Goal: Task Accomplishment & Management: Complete application form

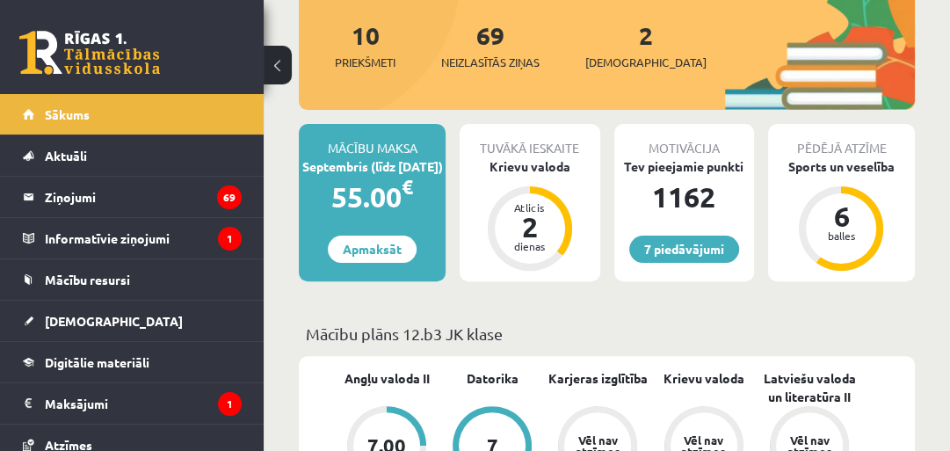
scroll to position [323, 0]
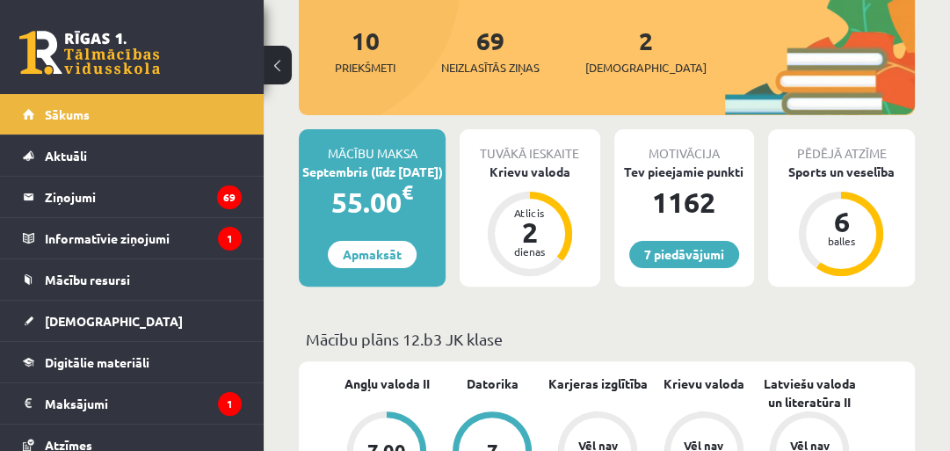
click at [611, 56] on div "2 Ieskaites" at bounding box center [645, 49] width 121 height 54
click at [614, 52] on link "2 Ieskaites" at bounding box center [645, 51] width 121 height 52
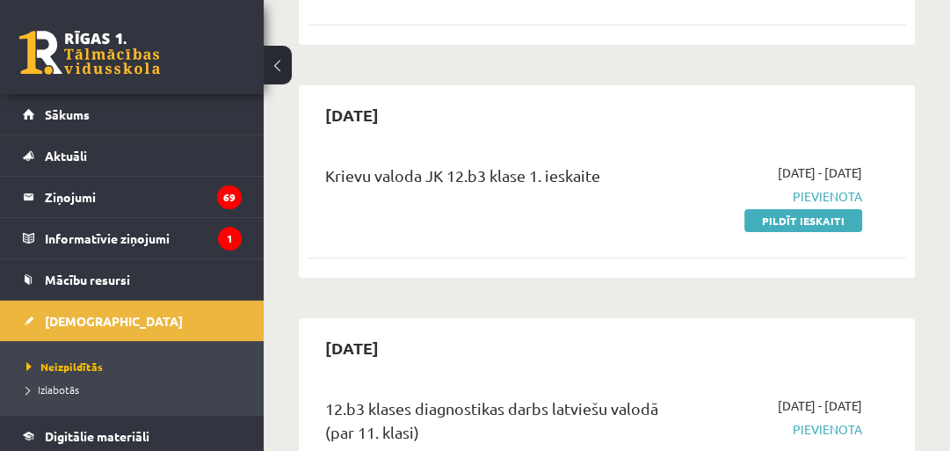
scroll to position [366, 0]
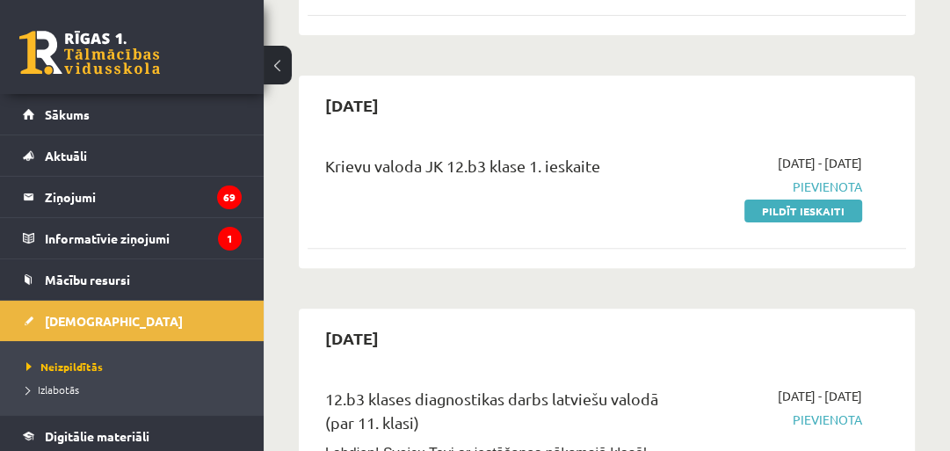
drag, startPoint x: 811, startPoint y: 214, endPoint x: 556, endPoint y: 74, distance: 291.9
click at [811, 214] on link "Pildīt ieskaiti" at bounding box center [804, 211] width 118 height 23
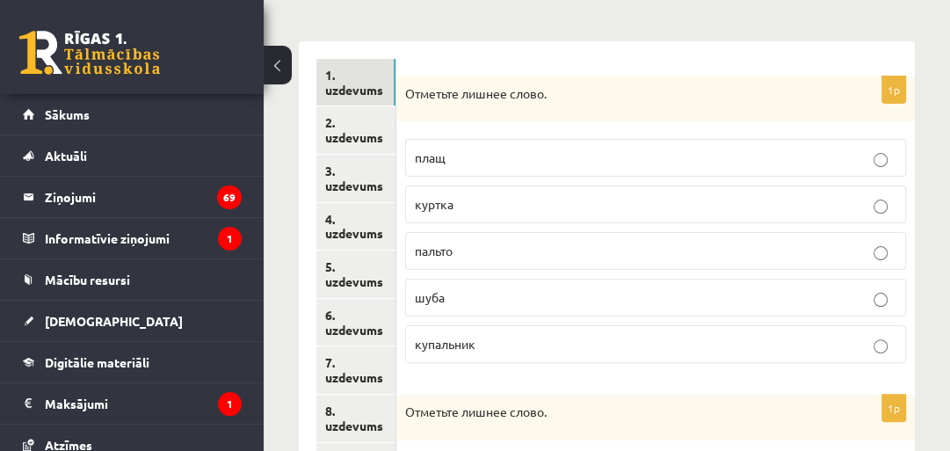
scroll to position [264, 0]
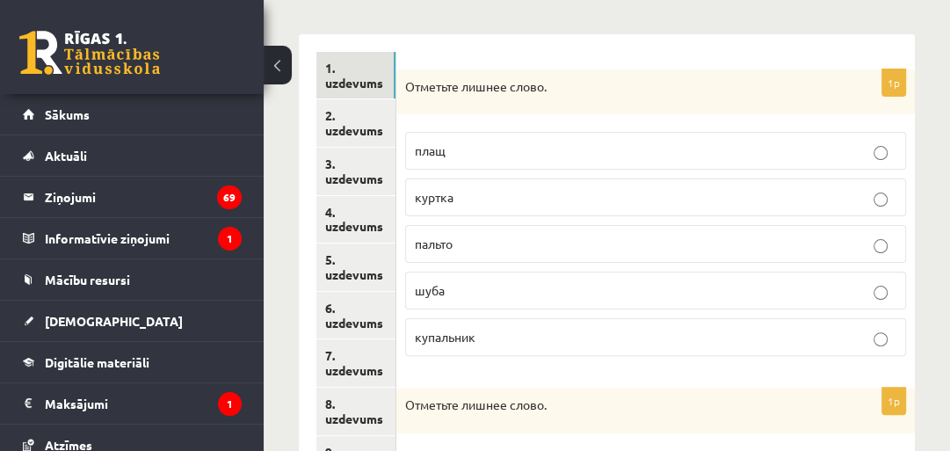
drag, startPoint x: 955, startPoint y: 102, endPoint x: 953, endPoint y: 182, distance: 80.0
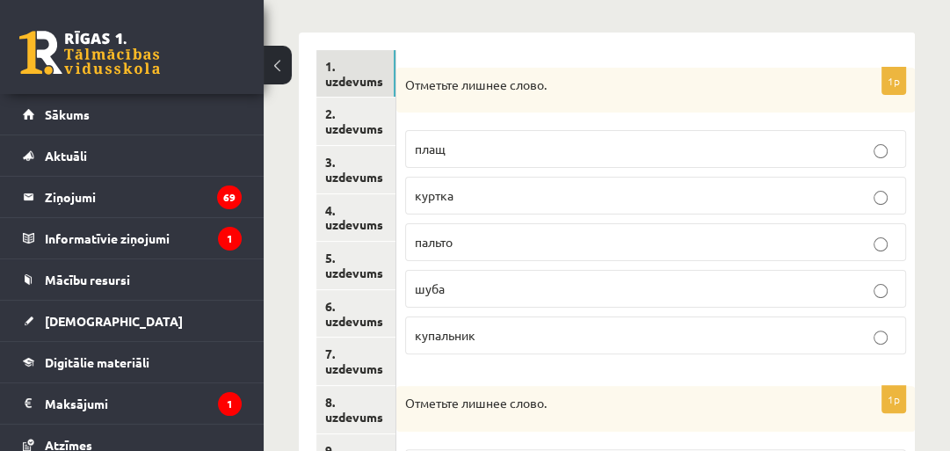
scroll to position [268, 0]
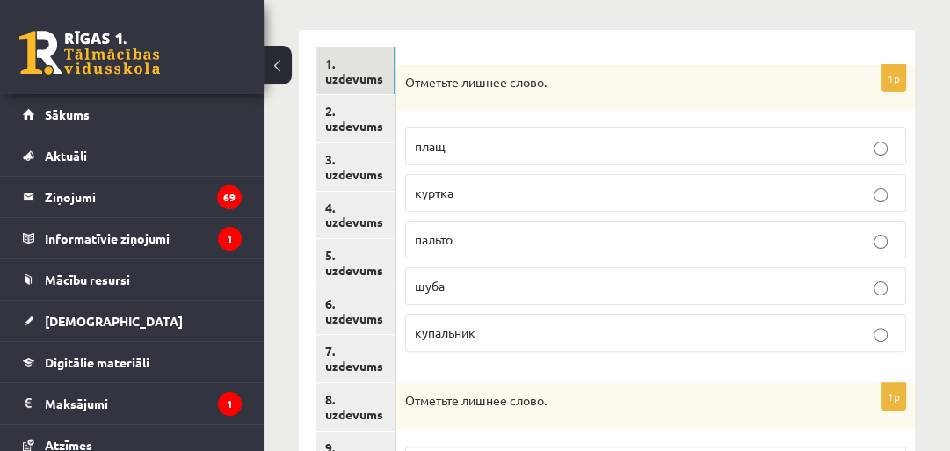
click at [683, 329] on p "купальник" at bounding box center [656, 332] width 482 height 18
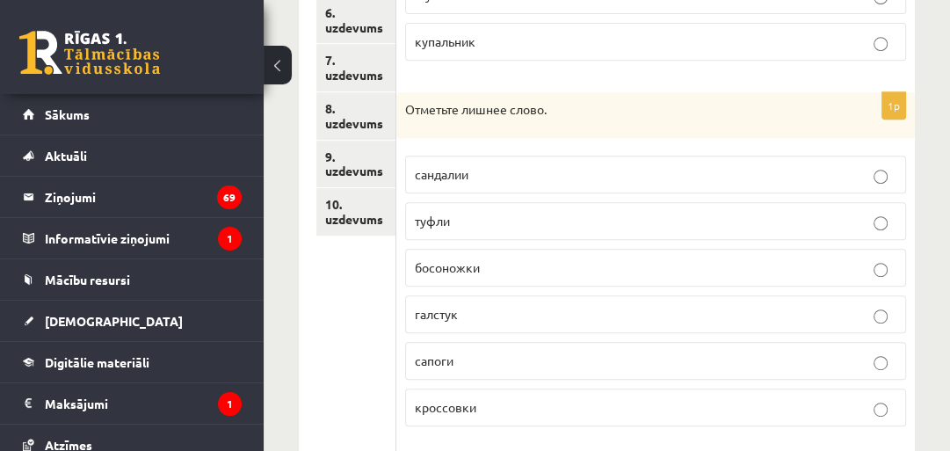
scroll to position [624, 0]
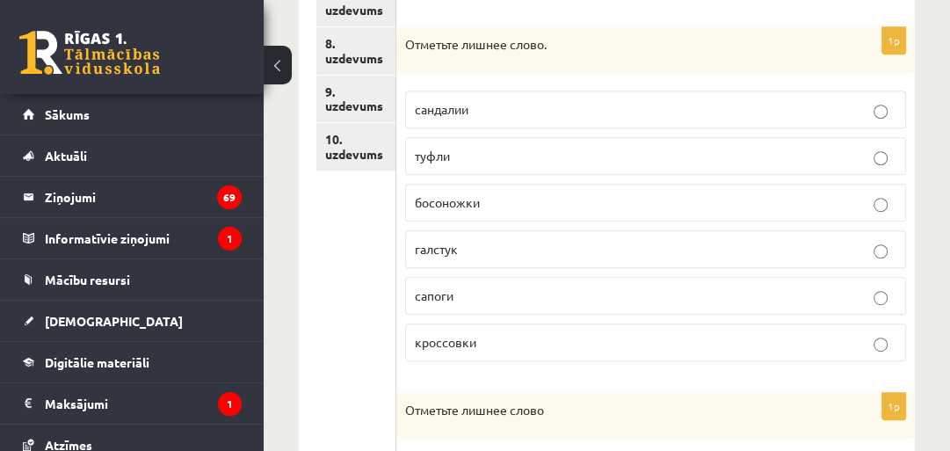
click at [534, 243] on p "галстук" at bounding box center [656, 249] width 482 height 18
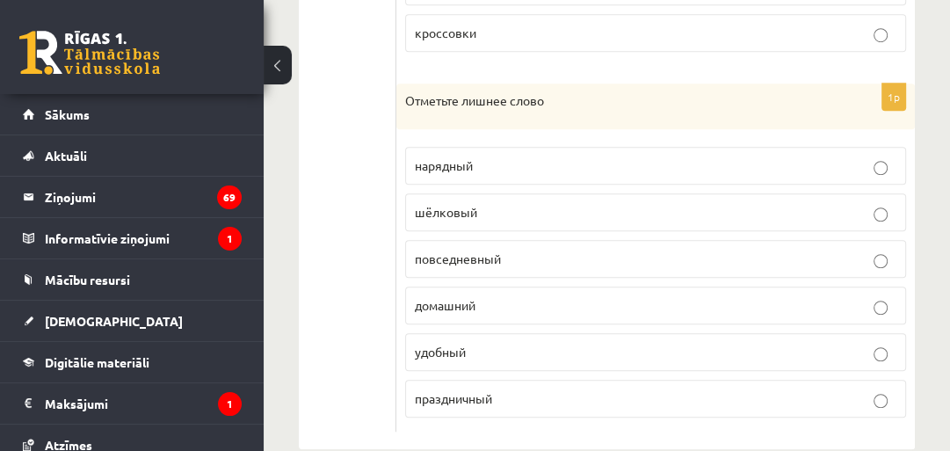
scroll to position [961, 0]
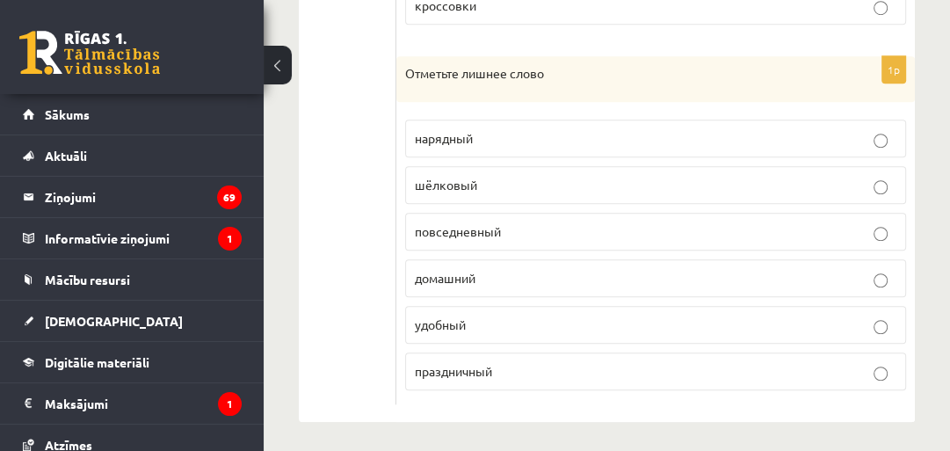
click at [520, 176] on p "шёлковый" at bounding box center [656, 185] width 482 height 18
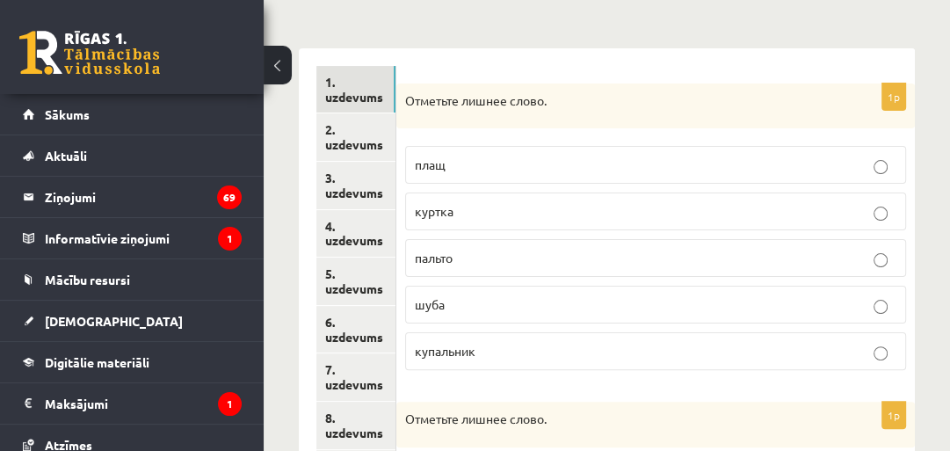
scroll to position [226, 0]
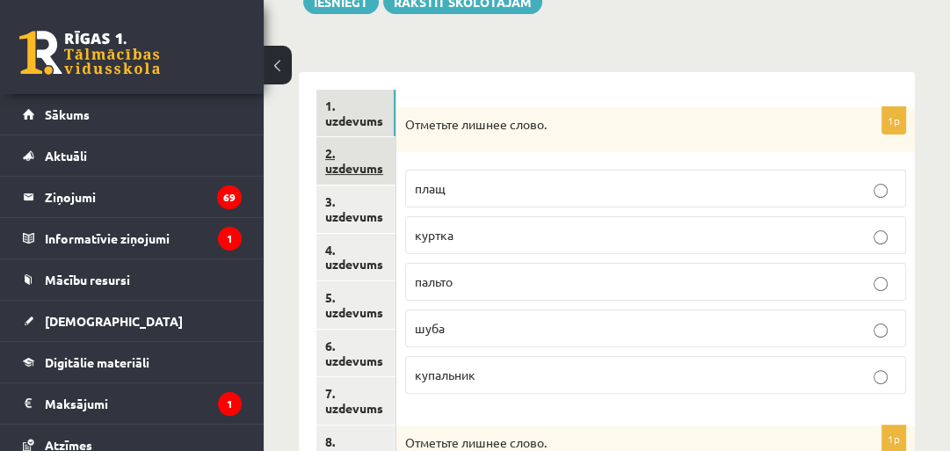
click at [331, 178] on link "2. uzdevums" at bounding box center [355, 160] width 79 height 47
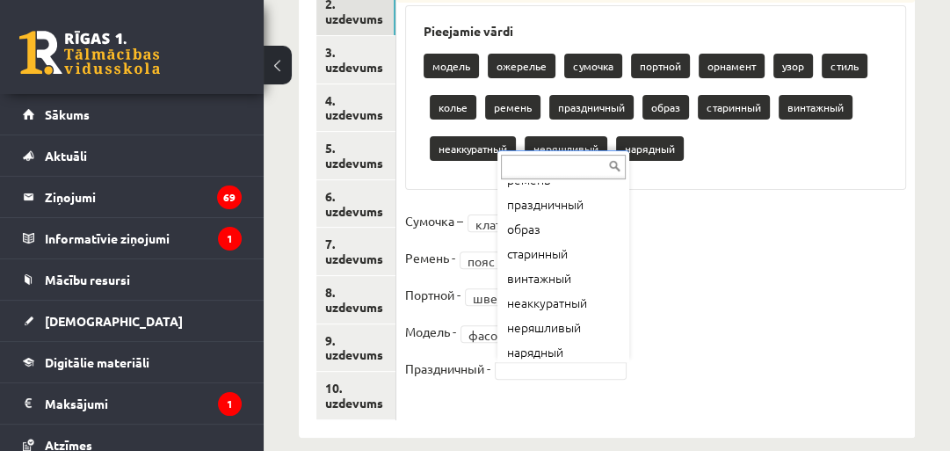
scroll to position [243, 0]
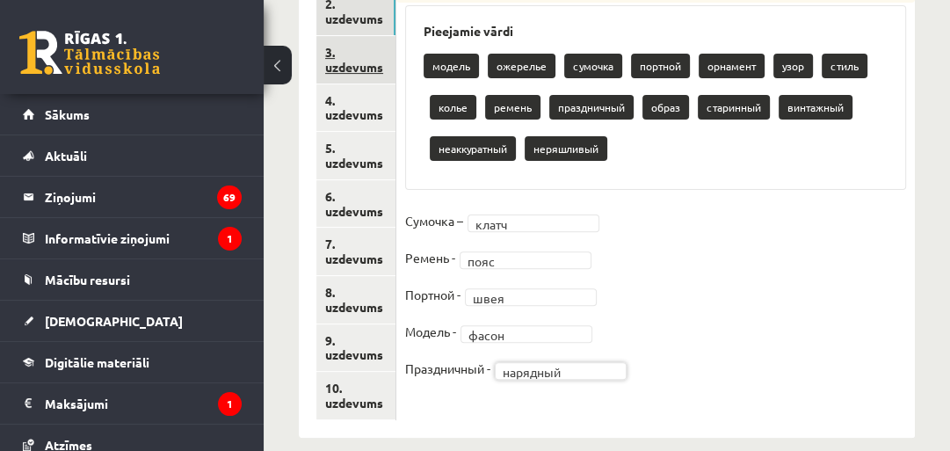
click at [353, 50] on link "3. uzdevums" at bounding box center [355, 59] width 79 height 47
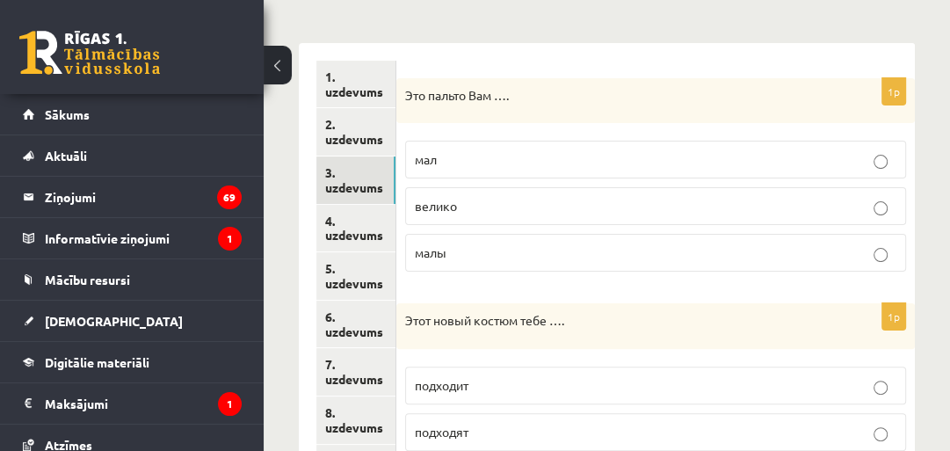
scroll to position [259, 0]
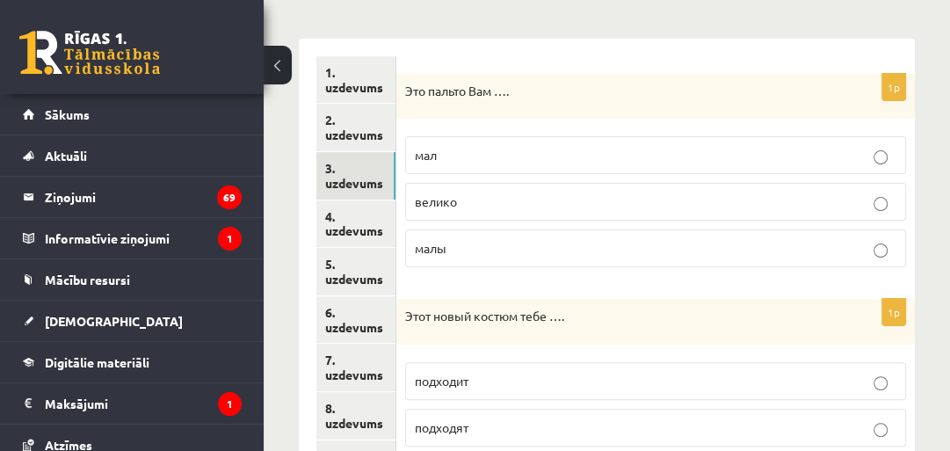
click at [726, 204] on p "велико" at bounding box center [656, 202] width 482 height 18
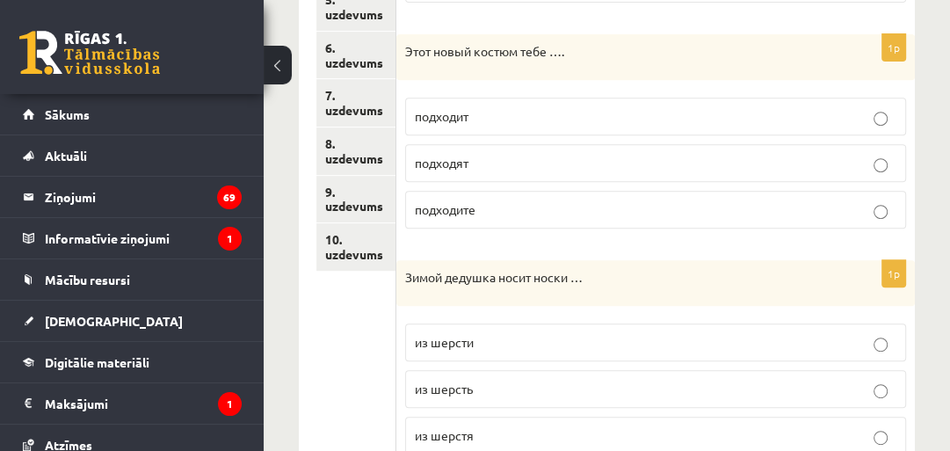
scroll to position [541, 0]
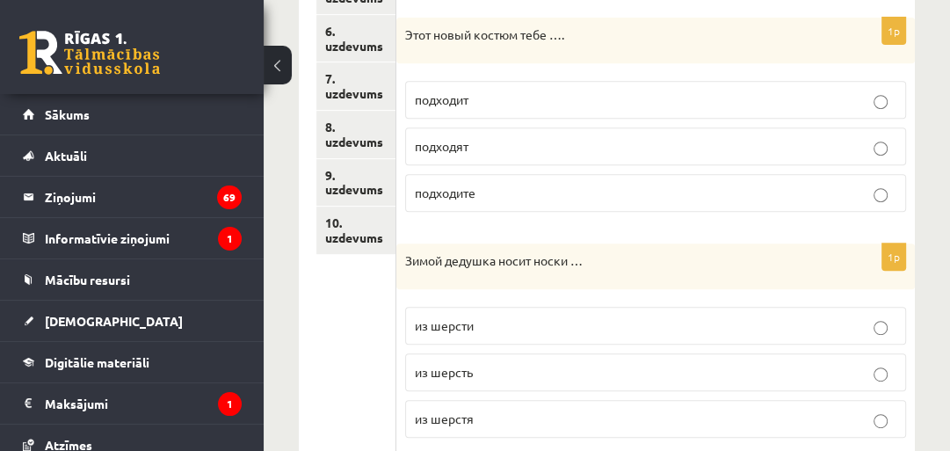
click at [503, 318] on p "из шерсти" at bounding box center [656, 325] width 482 height 18
click at [528, 100] on p "подходит" at bounding box center [656, 100] width 482 height 18
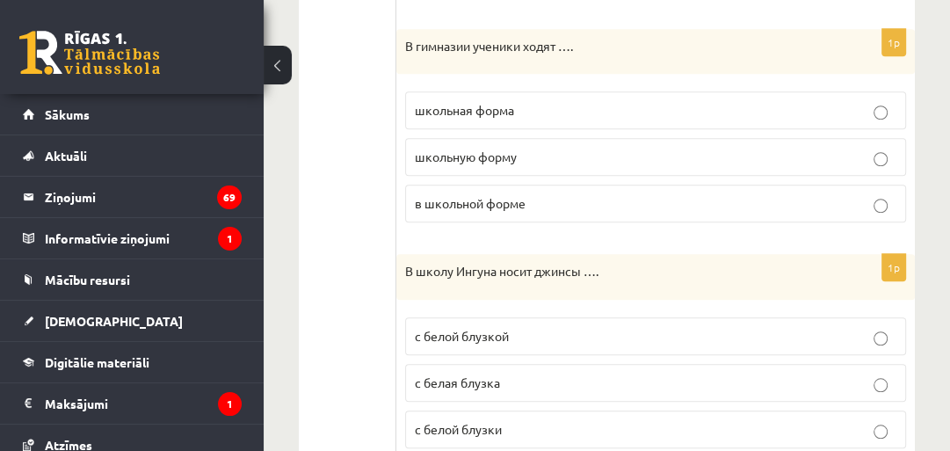
scroll to position [1009, 0]
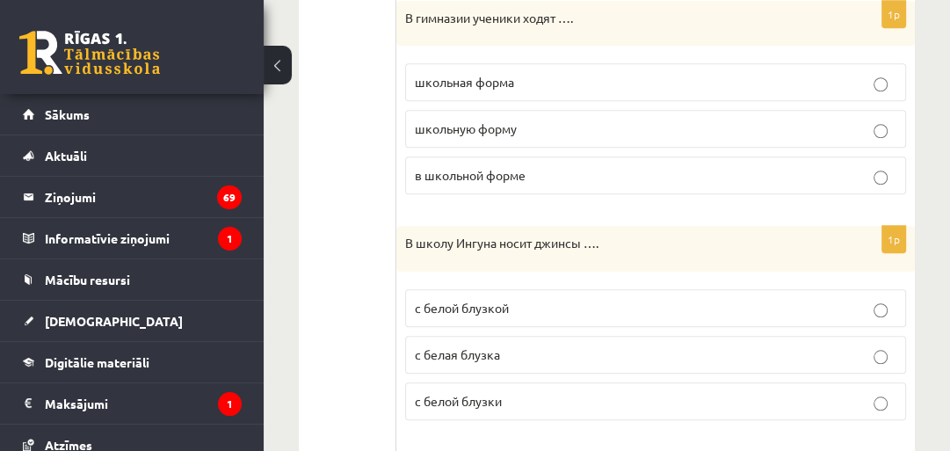
click at [566, 172] on p "в школьной форме" at bounding box center [656, 175] width 482 height 18
click at [544, 299] on p "с белой блузкой" at bounding box center [656, 308] width 482 height 18
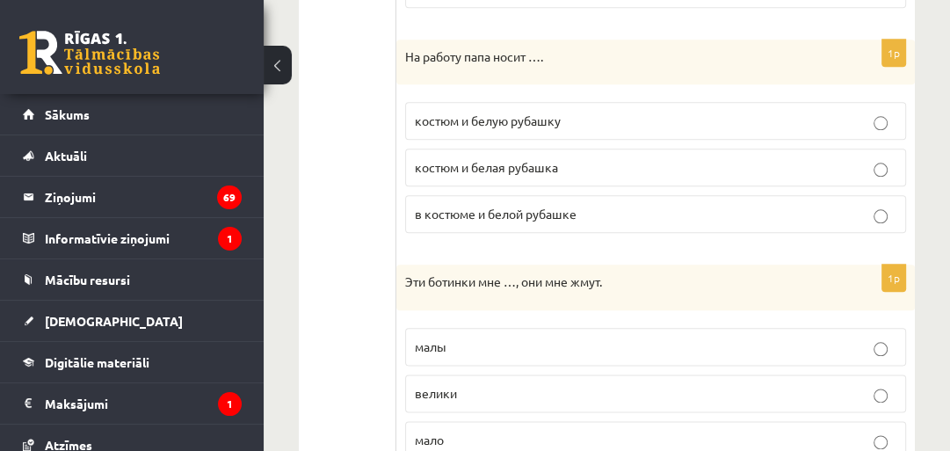
scroll to position [1449, 0]
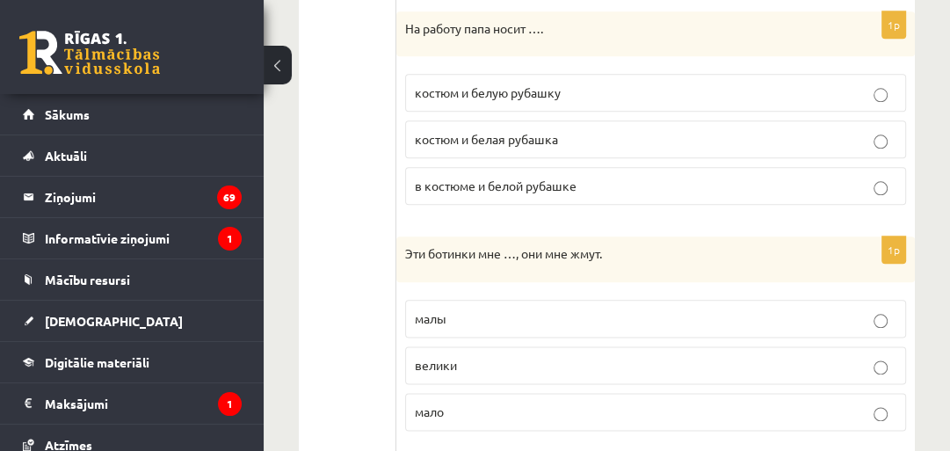
click at [589, 88] on p "костюм и белую рубашку" at bounding box center [656, 93] width 482 height 18
click at [545, 316] on p "малы" at bounding box center [656, 318] width 482 height 18
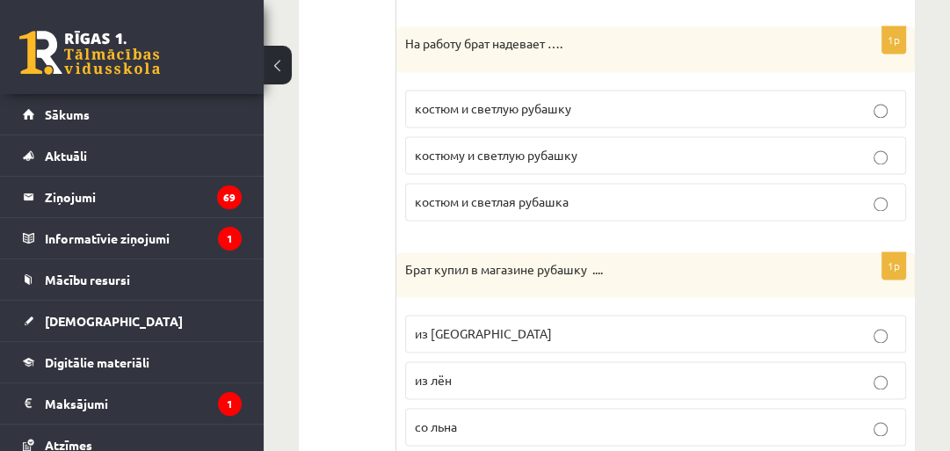
scroll to position [1881, 0]
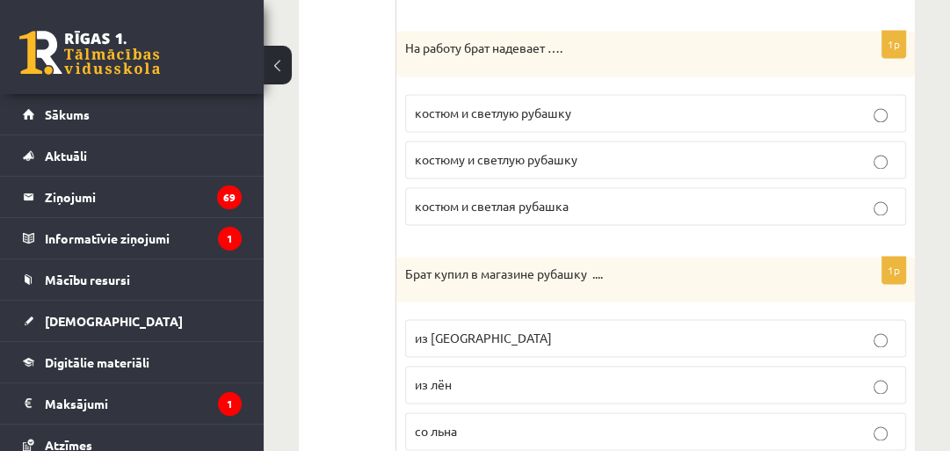
click at [598, 104] on p "костюм и светлую рубашку" at bounding box center [656, 113] width 482 height 18
click at [545, 330] on p "из льна" at bounding box center [656, 338] width 482 height 18
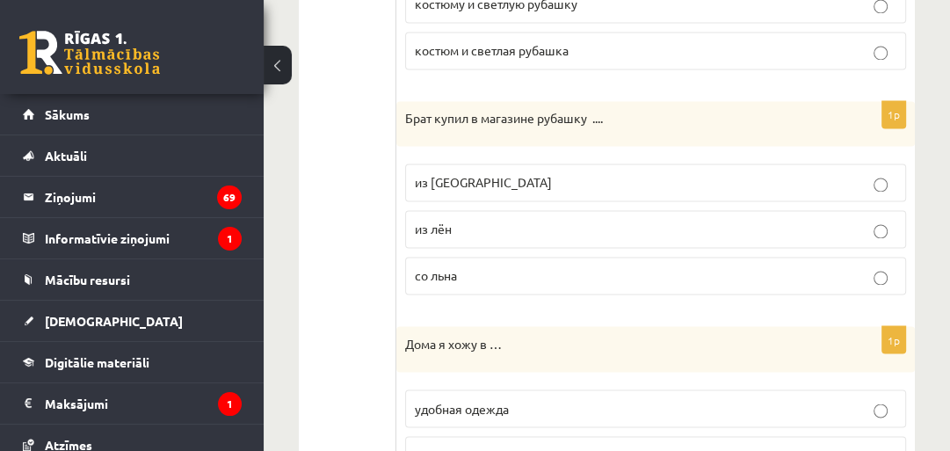
scroll to position [2162, 0]
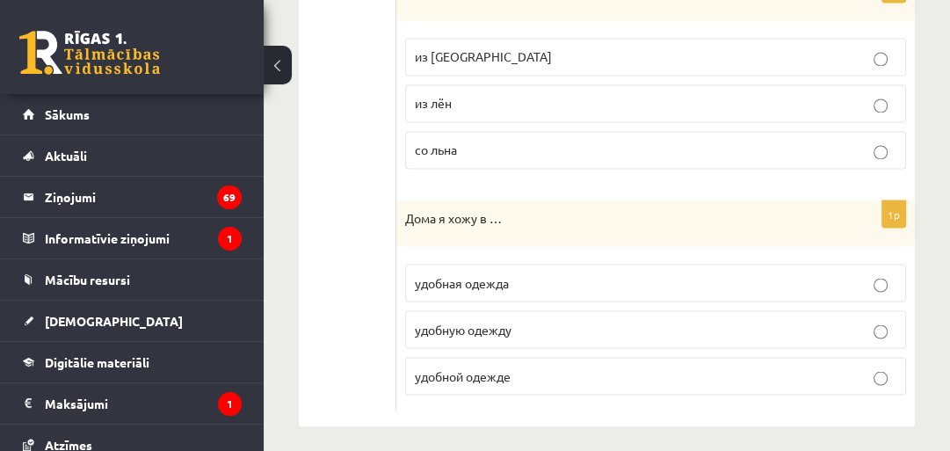
click at [614, 323] on p "удобную одежду" at bounding box center [656, 329] width 482 height 18
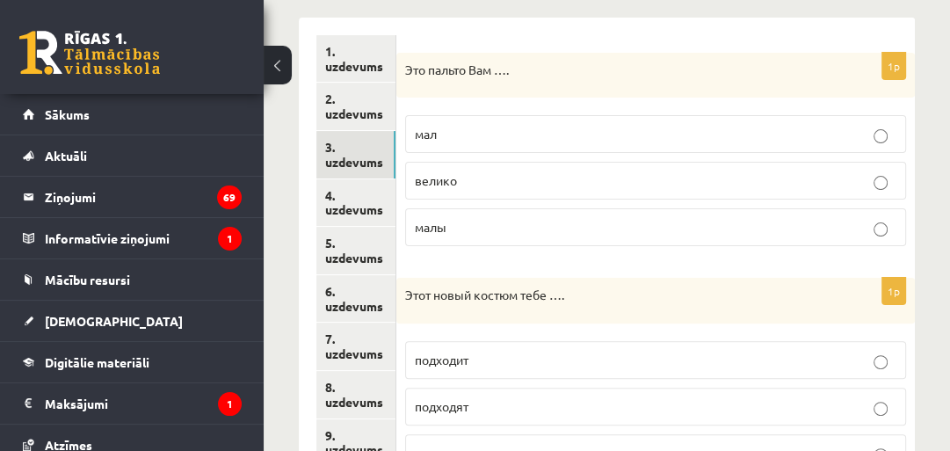
scroll to position [258, 0]
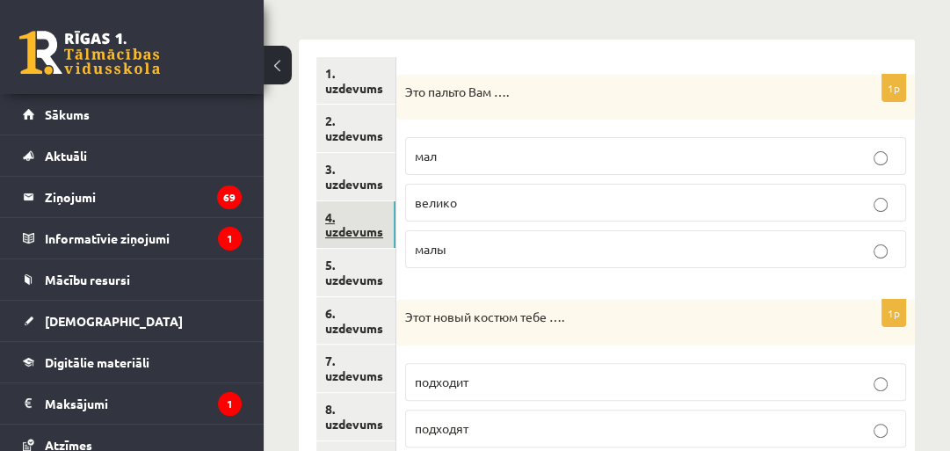
click at [356, 228] on link "4. uzdevums" at bounding box center [355, 224] width 79 height 47
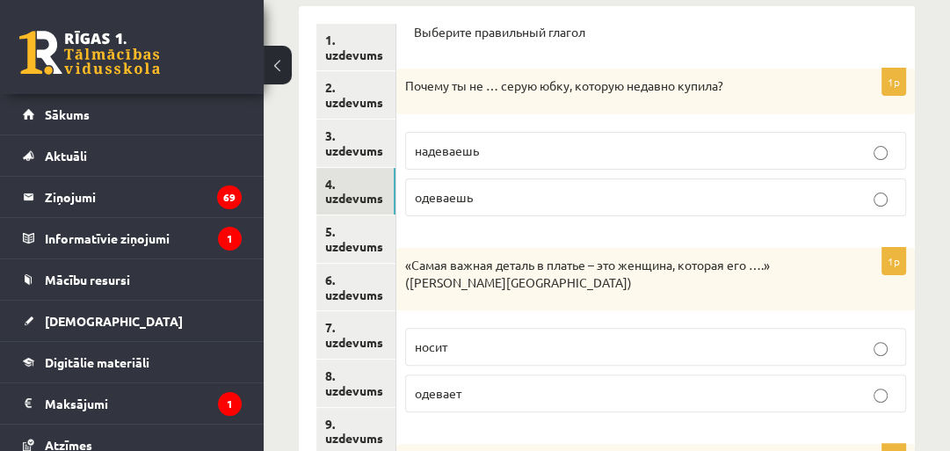
scroll to position [289, 0]
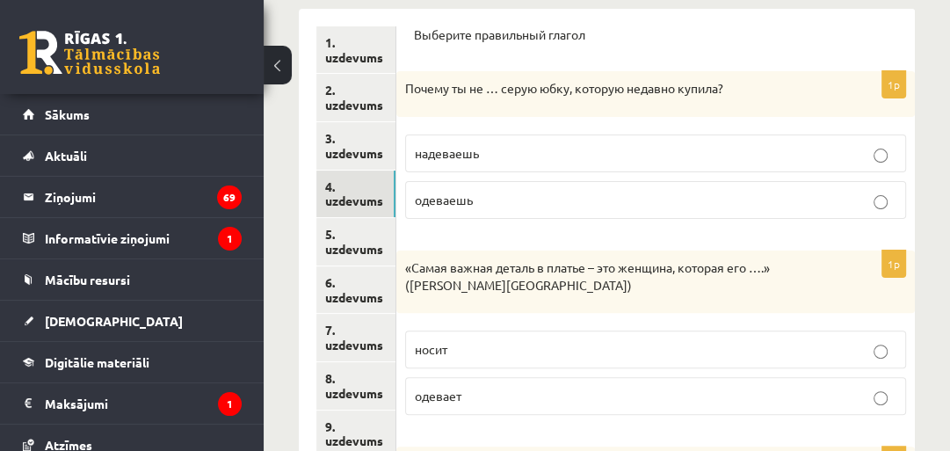
click at [629, 147] on p "надеваешь" at bounding box center [656, 153] width 482 height 18
click at [515, 336] on label "носит" at bounding box center [655, 350] width 501 height 38
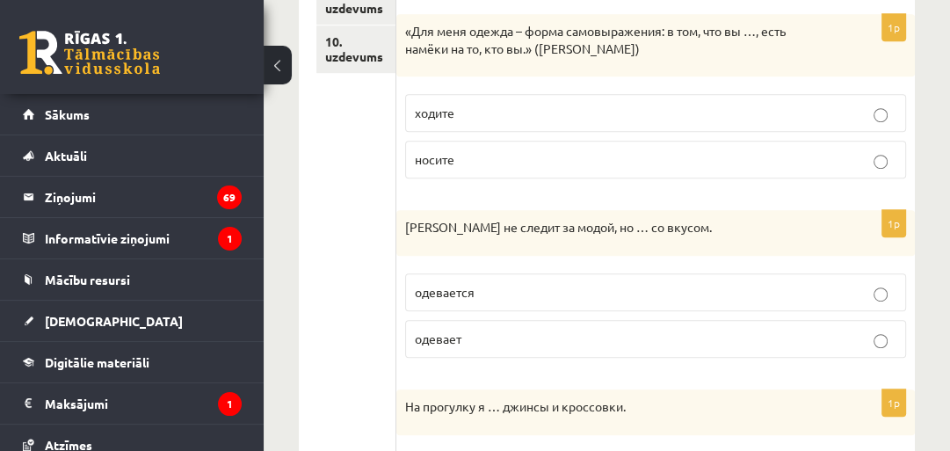
scroll to position [704, 0]
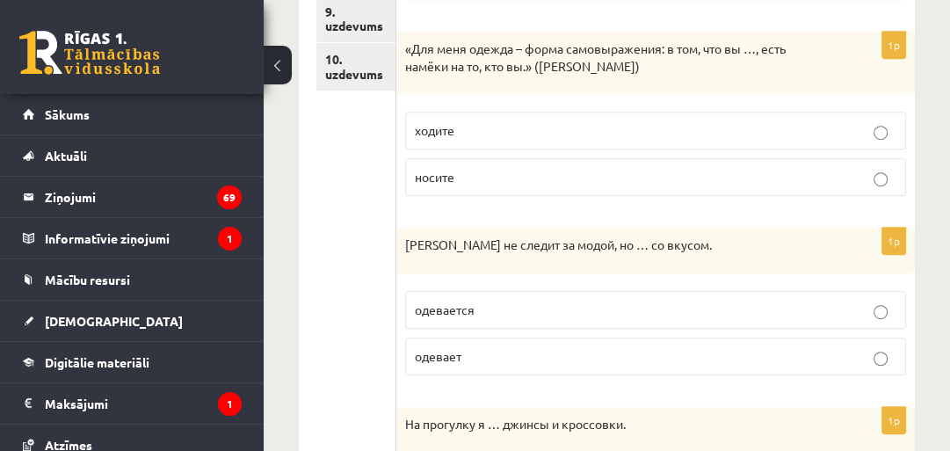
click at [614, 179] on p "носите" at bounding box center [656, 177] width 482 height 18
click at [521, 301] on p "одевается" at bounding box center [656, 310] width 482 height 18
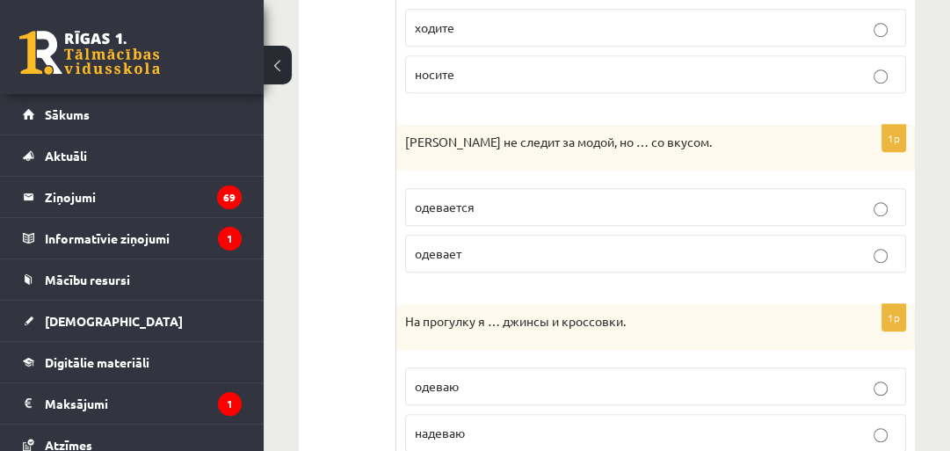
scroll to position [871, 0]
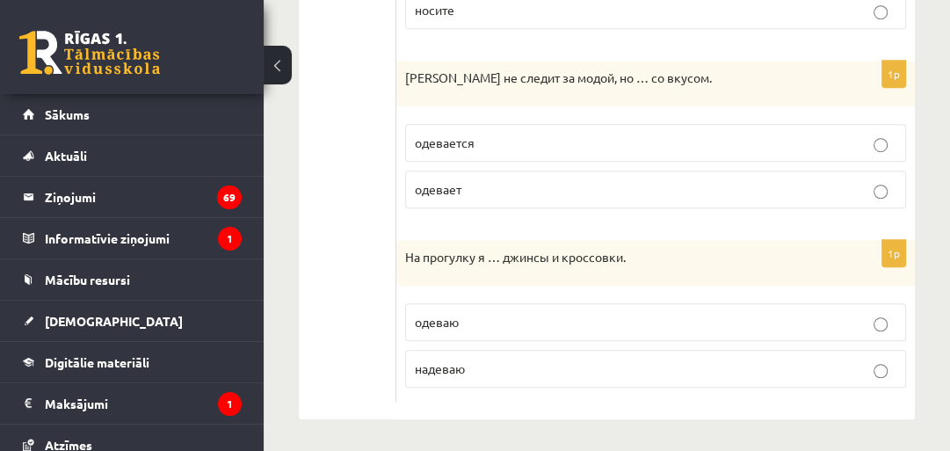
click at [557, 318] on p "одеваю" at bounding box center [656, 322] width 482 height 18
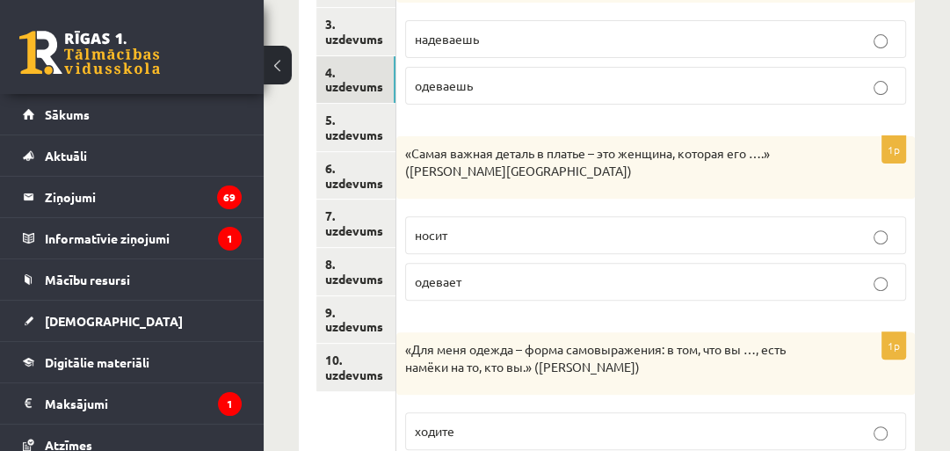
scroll to position [373, 0]
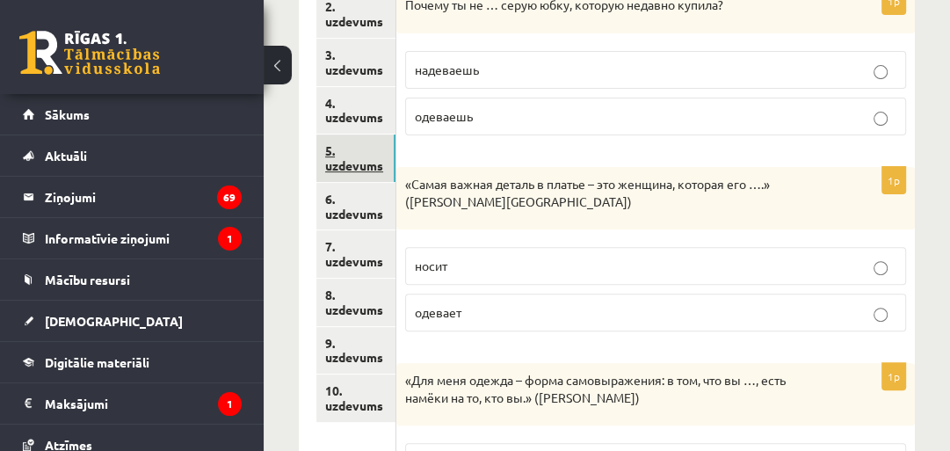
click at [374, 153] on link "5. uzdevums" at bounding box center [355, 157] width 79 height 47
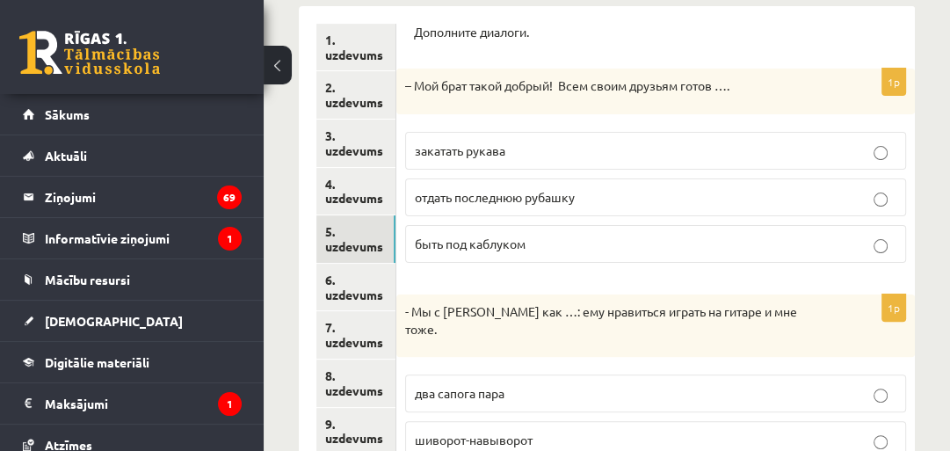
scroll to position [285, 0]
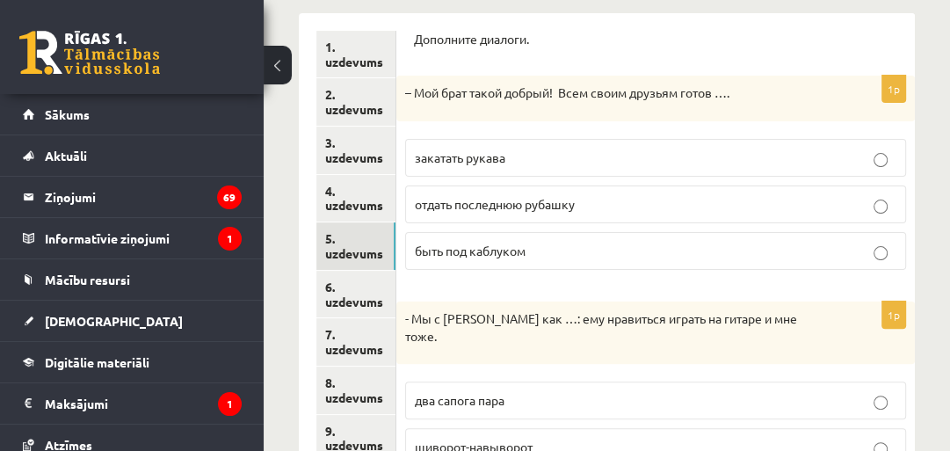
click at [682, 200] on p "отдать последнюю рубашку" at bounding box center [656, 204] width 482 height 18
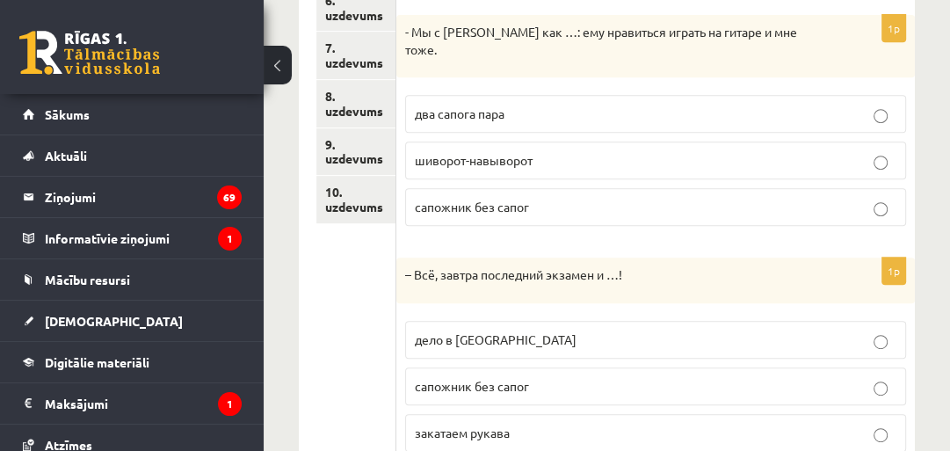
scroll to position [568, 0]
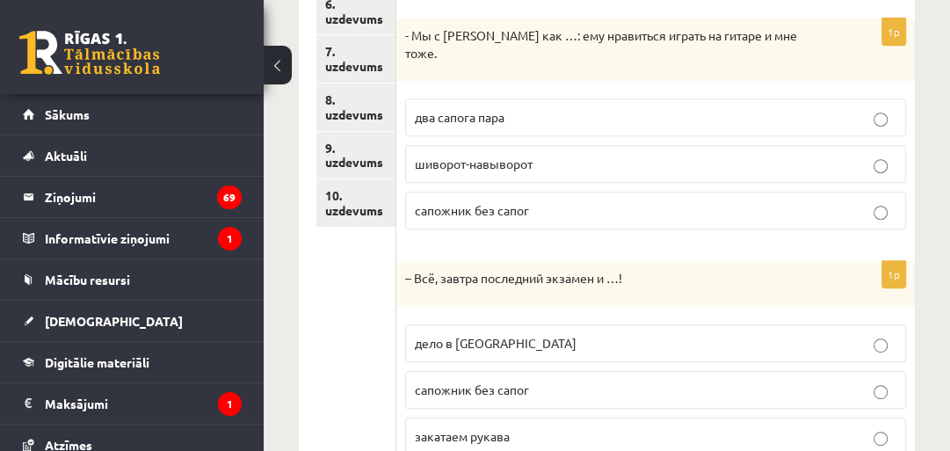
click at [650, 108] on p "два сапога пара" at bounding box center [656, 117] width 482 height 18
click at [519, 334] on p "дело в шляпе" at bounding box center [656, 343] width 482 height 18
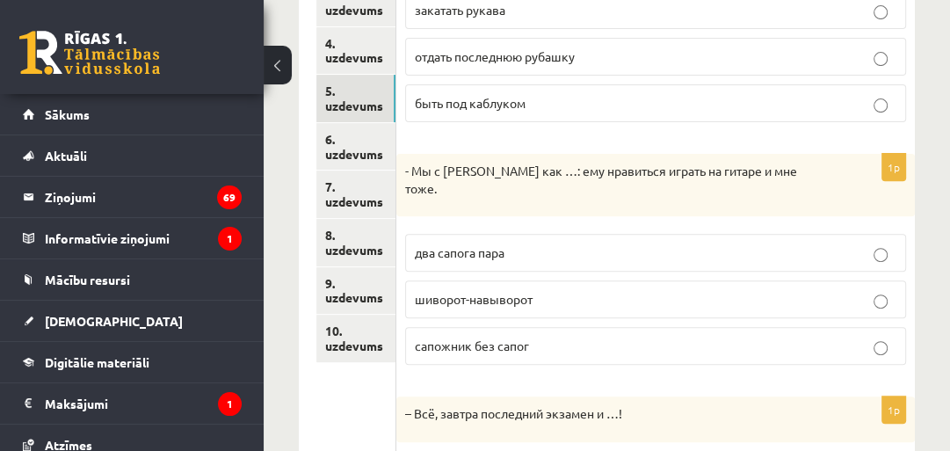
scroll to position [421, 0]
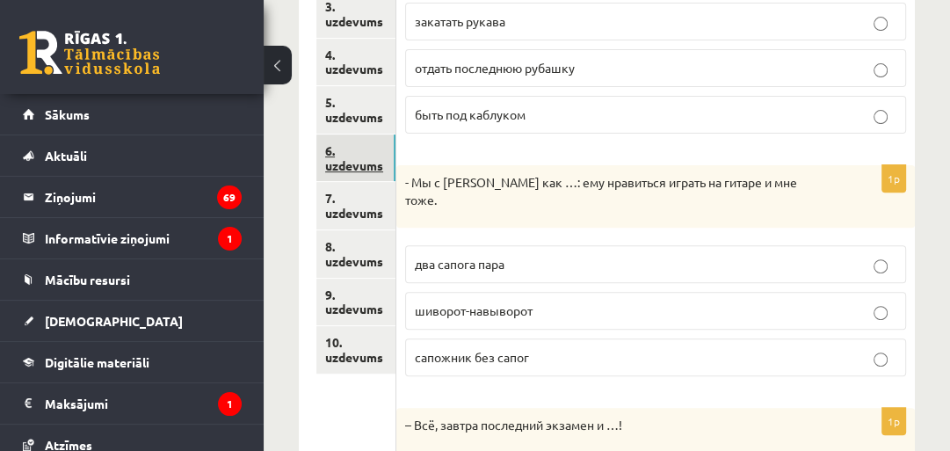
click at [343, 165] on link "6. uzdevums" at bounding box center [355, 157] width 79 height 47
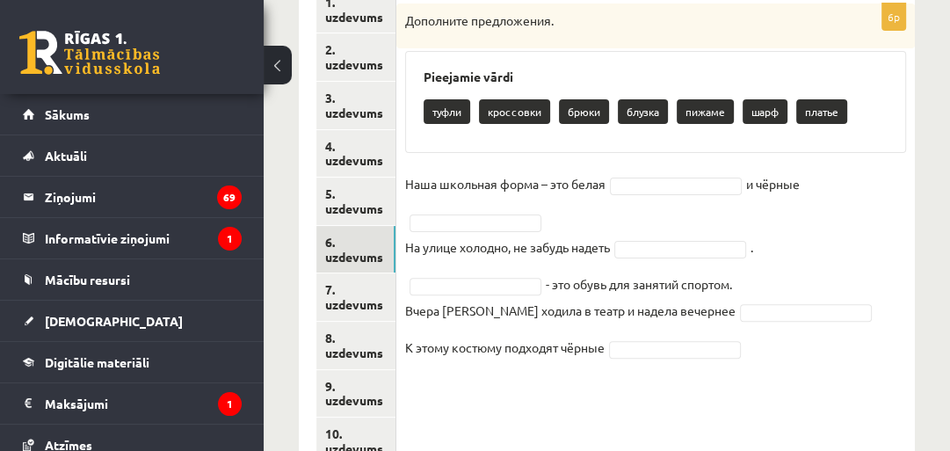
scroll to position [327, 0]
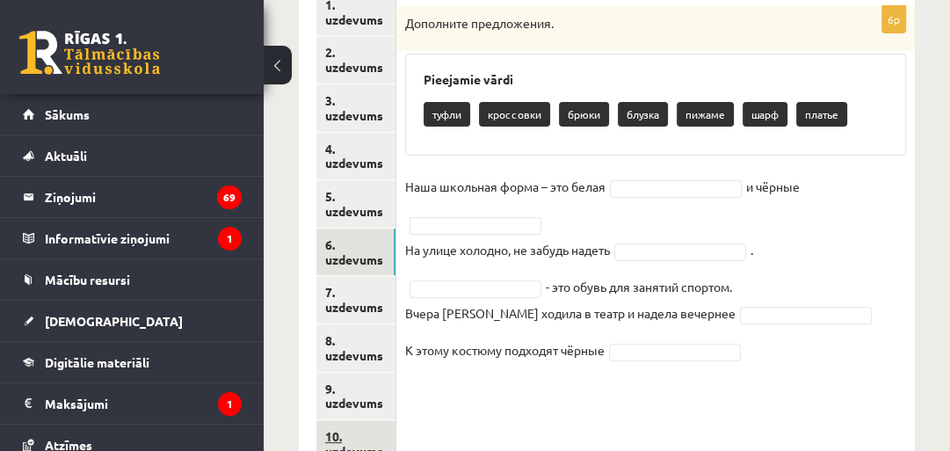
click at [348, 440] on link "10. uzdevums" at bounding box center [355, 443] width 79 height 47
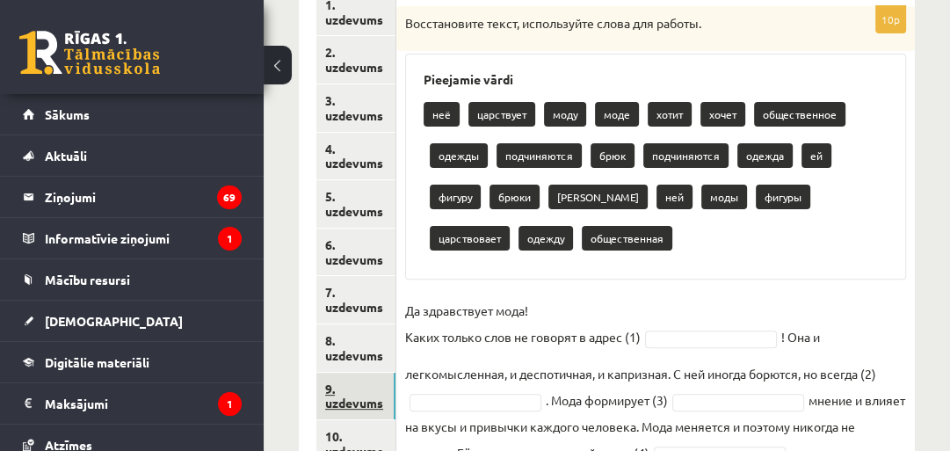
click at [351, 397] on link "9. uzdevums" at bounding box center [355, 396] width 79 height 47
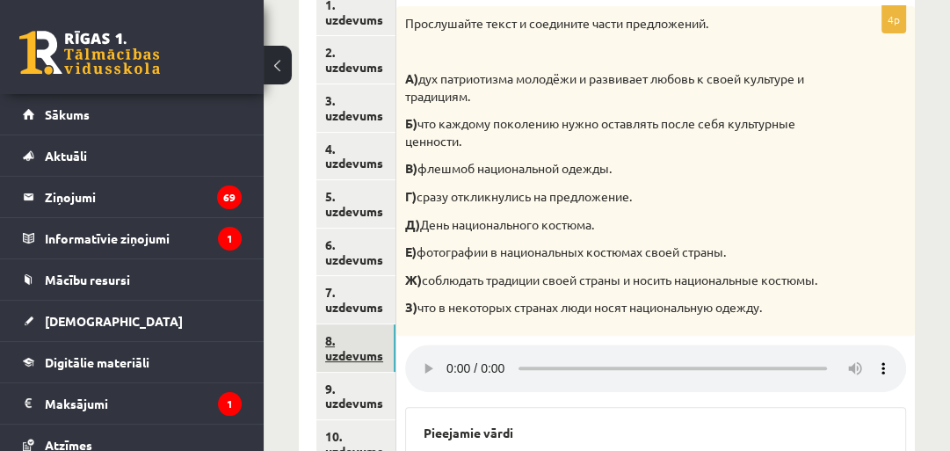
click at [350, 341] on link "8. uzdevums" at bounding box center [355, 347] width 79 height 47
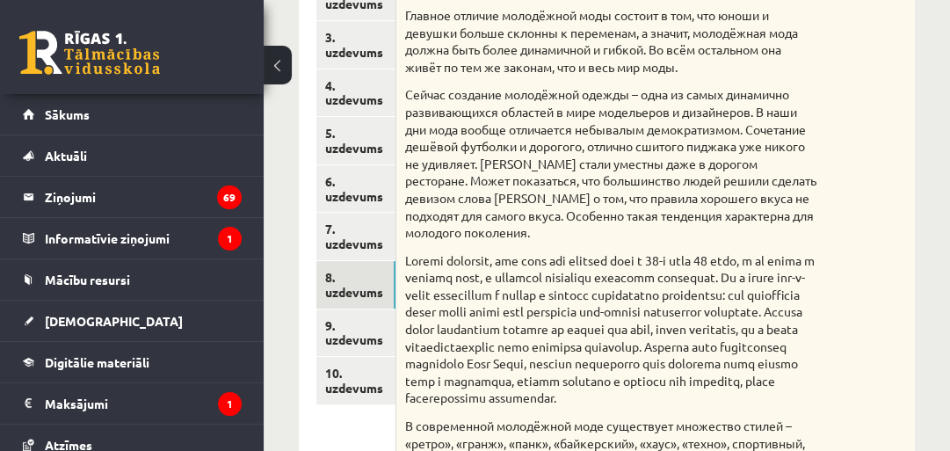
scroll to position [394, 0]
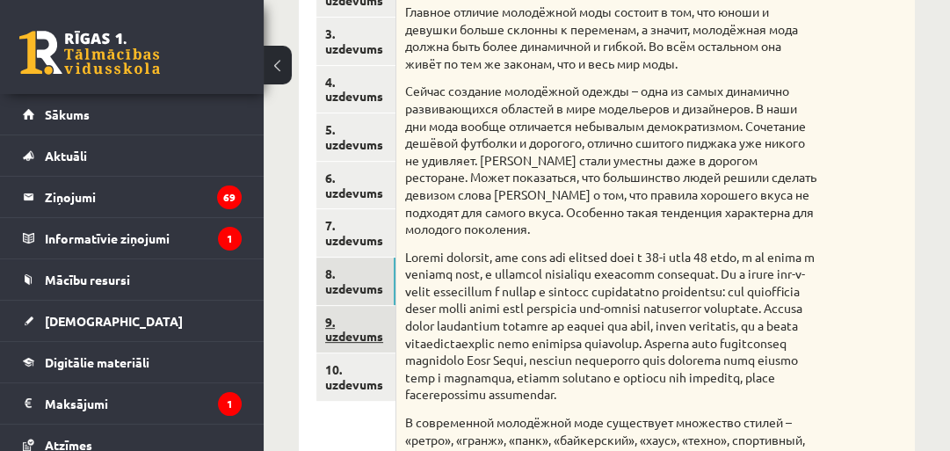
click at [323, 333] on link "9. uzdevums" at bounding box center [355, 329] width 79 height 47
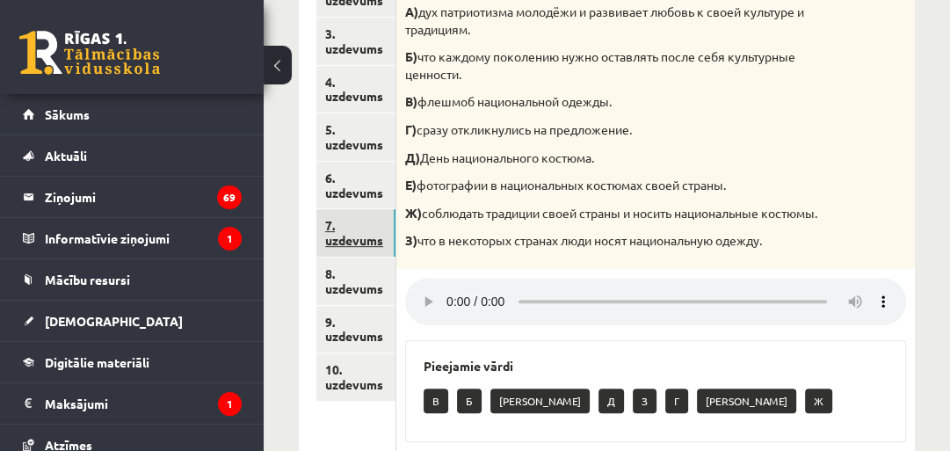
click at [343, 240] on link "7. uzdevums" at bounding box center [355, 232] width 79 height 47
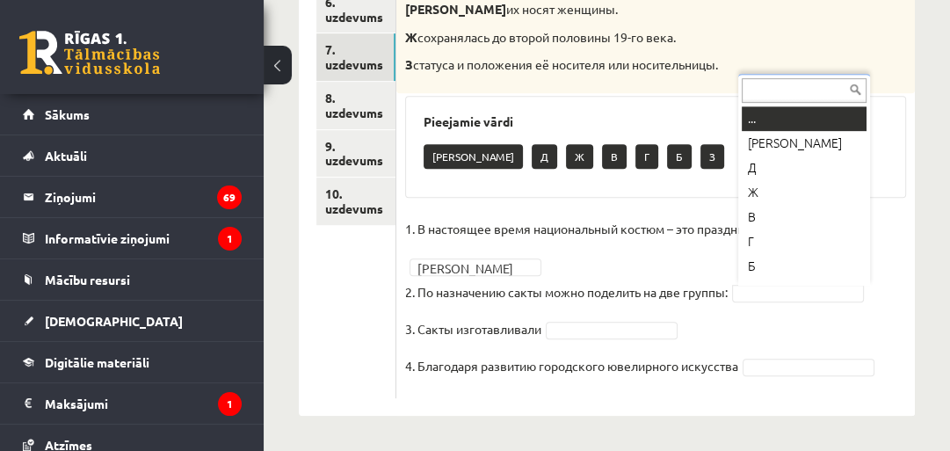
scroll to position [21, 0]
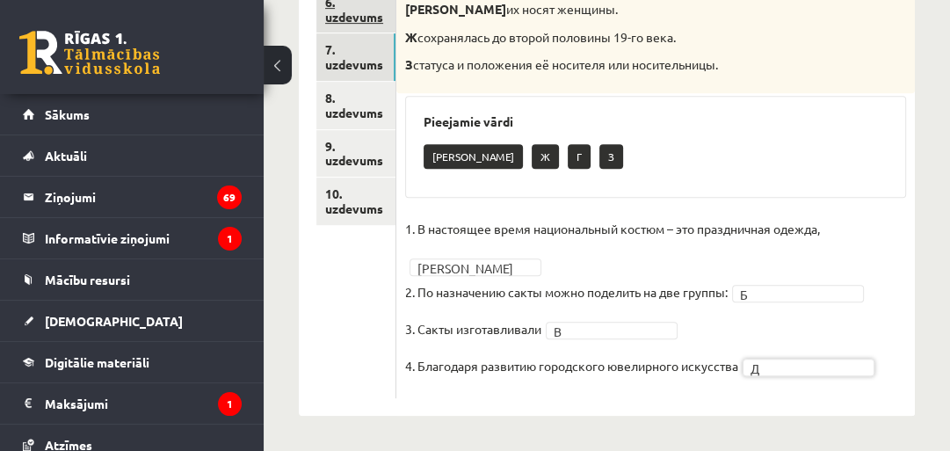
click at [365, 12] on link "6. uzdevums" at bounding box center [355, 9] width 79 height 47
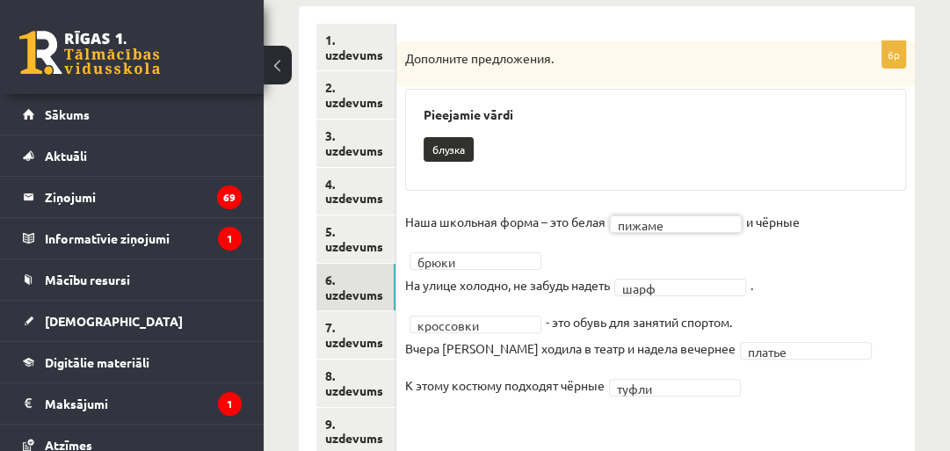
scroll to position [280, 0]
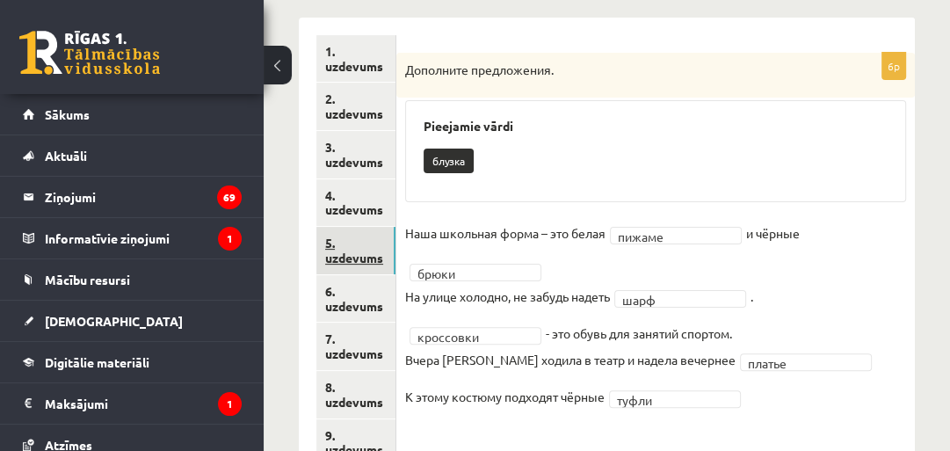
click at [352, 251] on link "5. uzdevums" at bounding box center [355, 250] width 79 height 47
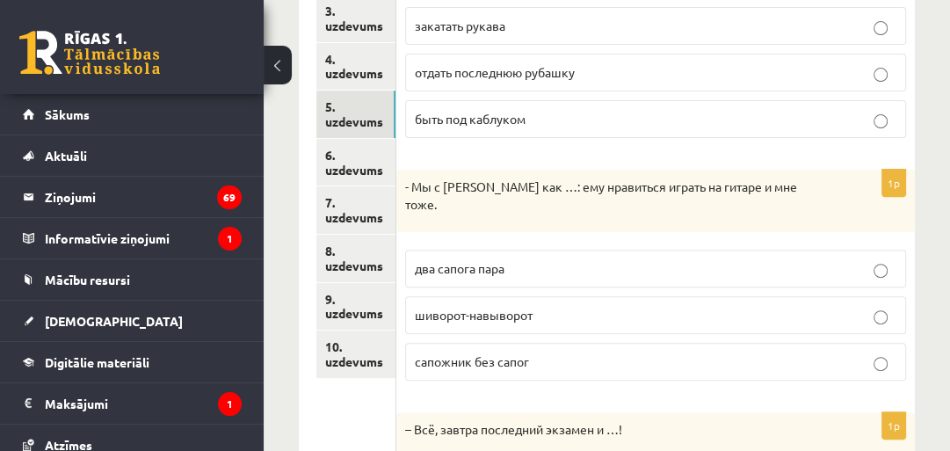
scroll to position [415, 0]
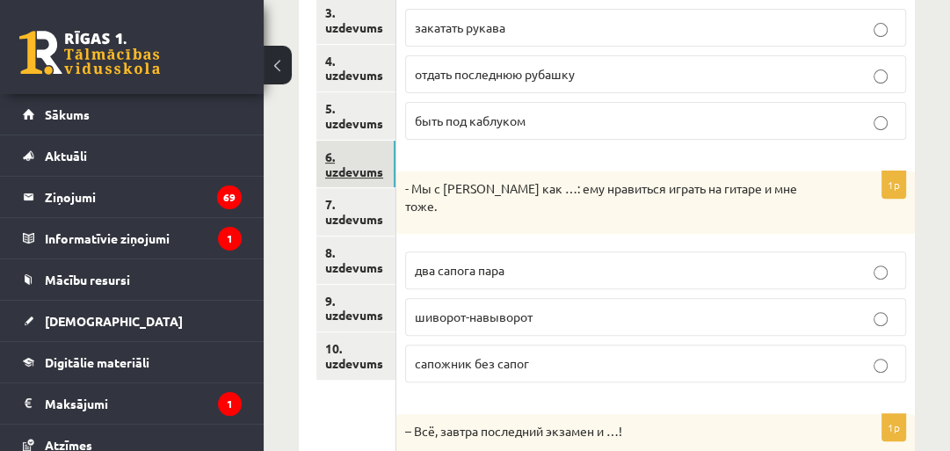
click at [345, 174] on link "6. uzdevums" at bounding box center [355, 164] width 79 height 47
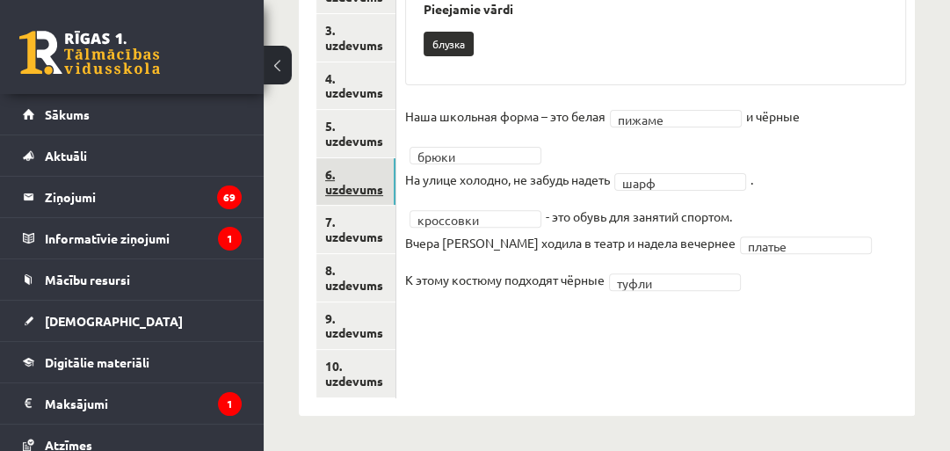
scroll to position [397, 0]
click at [345, 214] on link "7. uzdevums" at bounding box center [355, 229] width 79 height 47
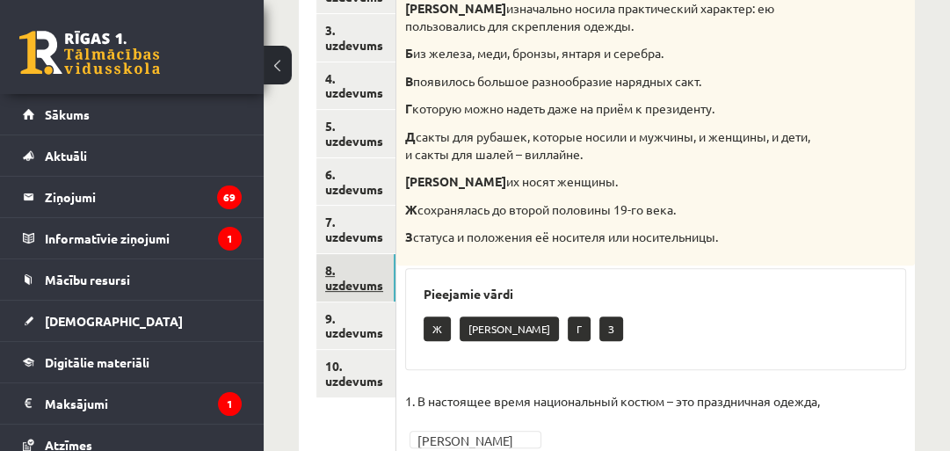
click at [351, 266] on link "8. uzdevums" at bounding box center [355, 277] width 79 height 47
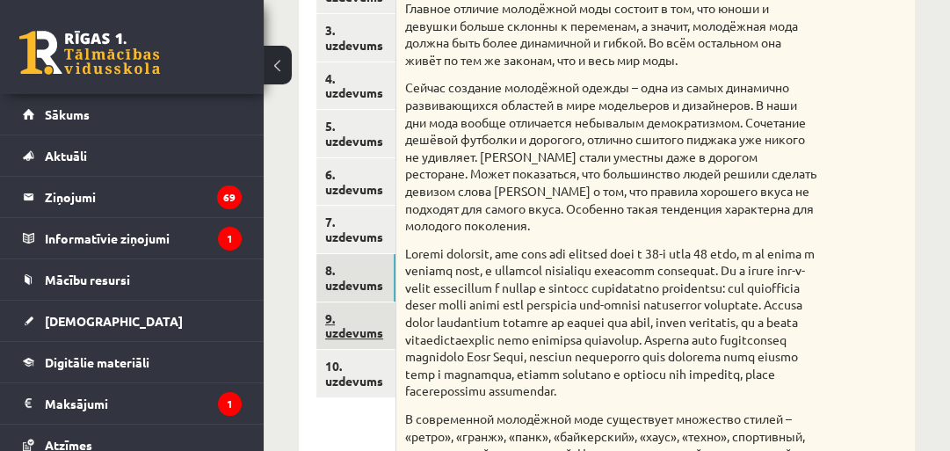
click at [353, 308] on link "9. uzdevums" at bounding box center [355, 325] width 79 height 47
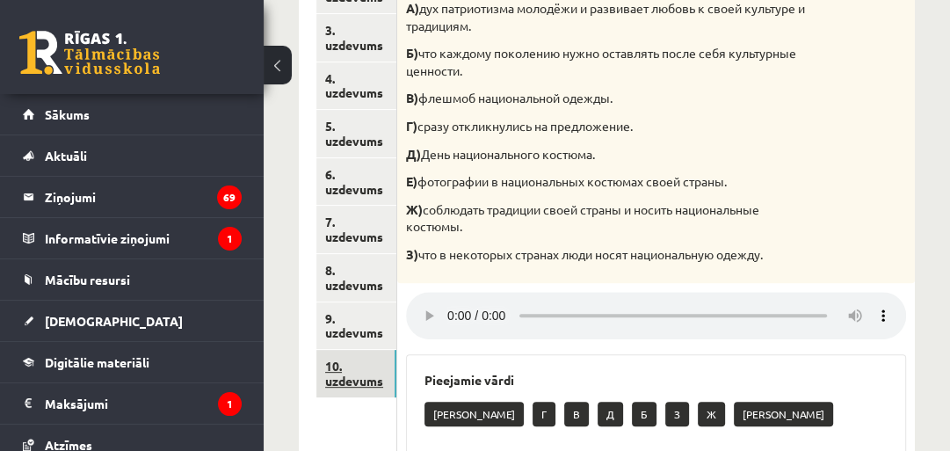
click at [336, 364] on link "10. uzdevums" at bounding box center [356, 373] width 80 height 47
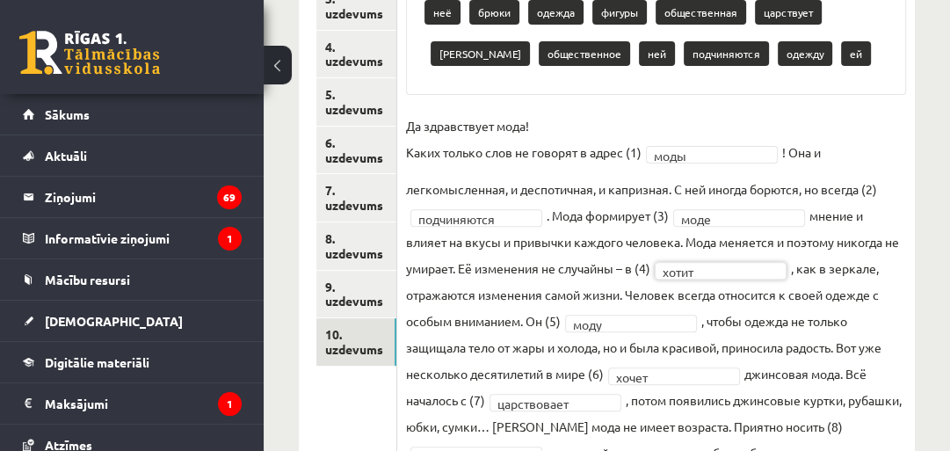
scroll to position [398, 0]
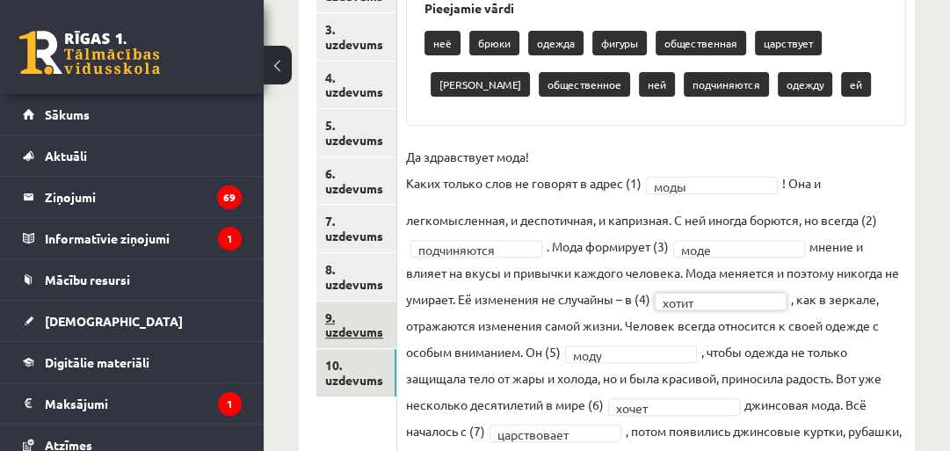
click at [340, 322] on link "9. uzdevums" at bounding box center [356, 324] width 80 height 47
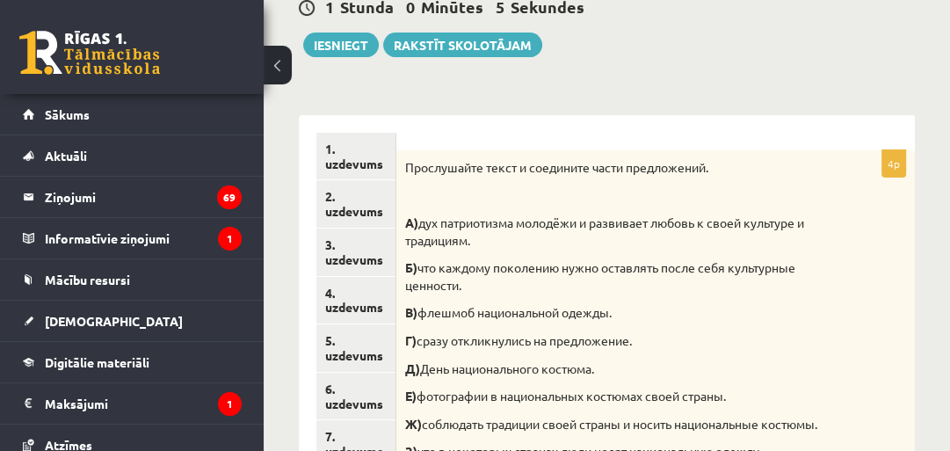
scroll to position [172, 0]
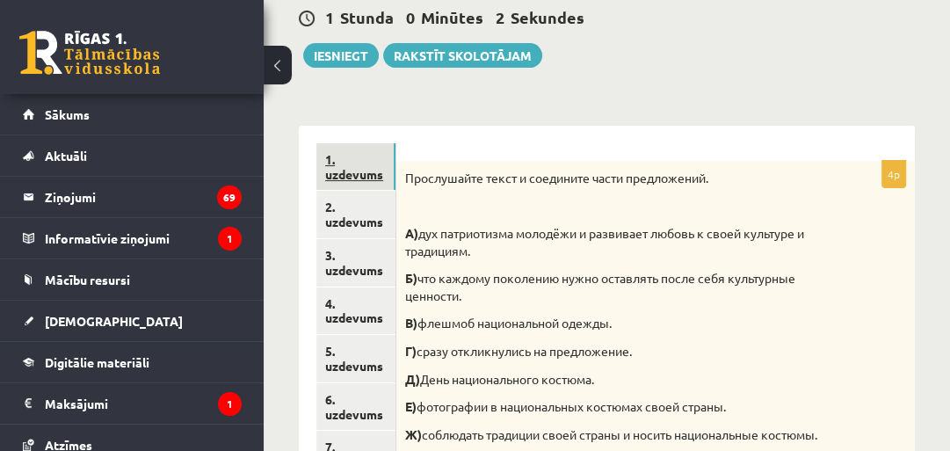
click at [363, 162] on link "1. uzdevums" at bounding box center [355, 166] width 79 height 47
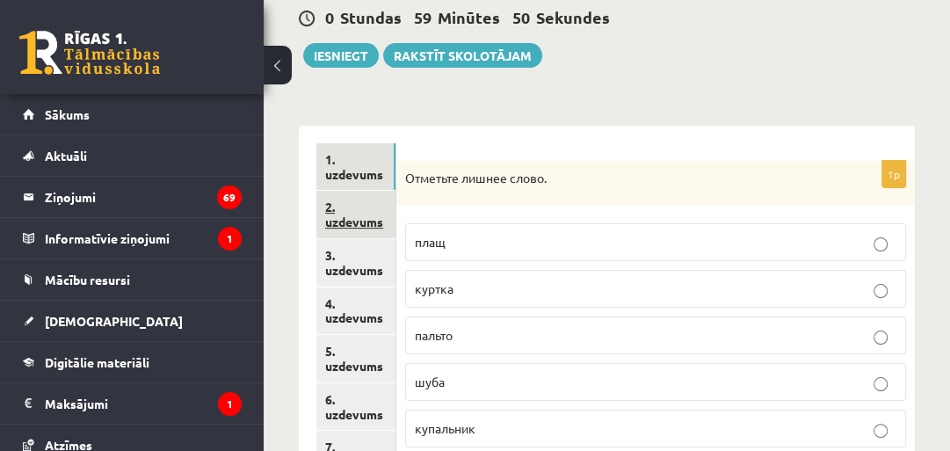
click at [366, 204] on link "2. uzdevums" at bounding box center [355, 214] width 79 height 47
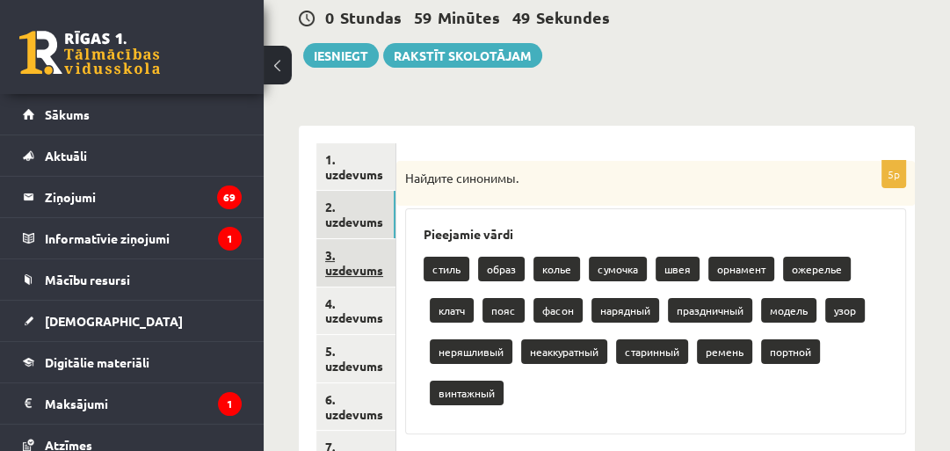
click at [366, 253] on link "3. uzdevums" at bounding box center [355, 262] width 79 height 47
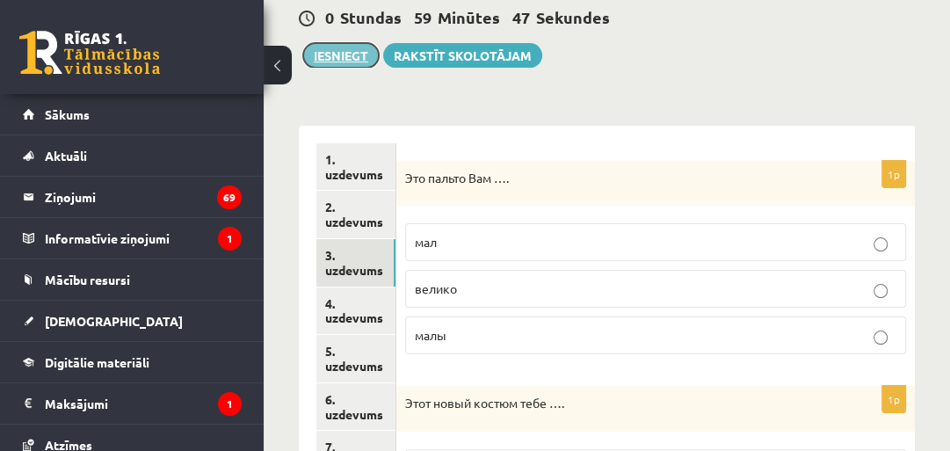
click at [333, 49] on button "Iesniegt" at bounding box center [341, 55] width 76 height 25
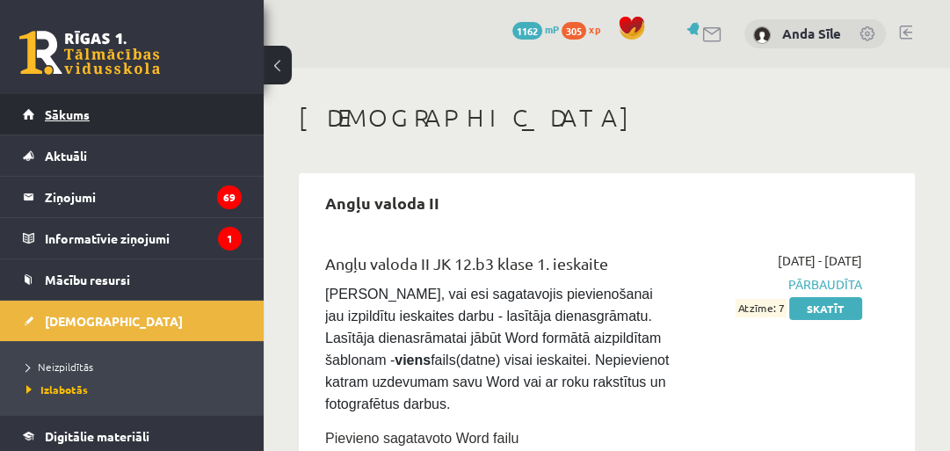
click at [55, 116] on span "Sākums" at bounding box center [67, 114] width 45 height 16
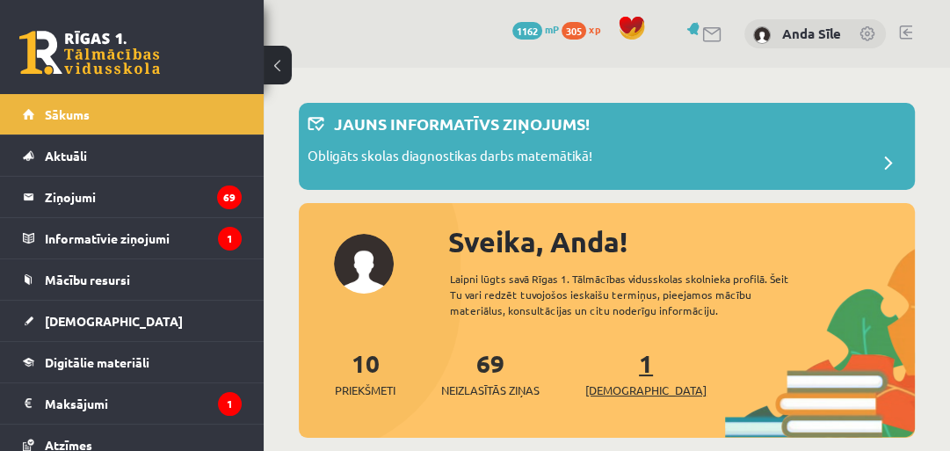
click at [614, 367] on link "1 Ieskaites" at bounding box center [645, 373] width 121 height 52
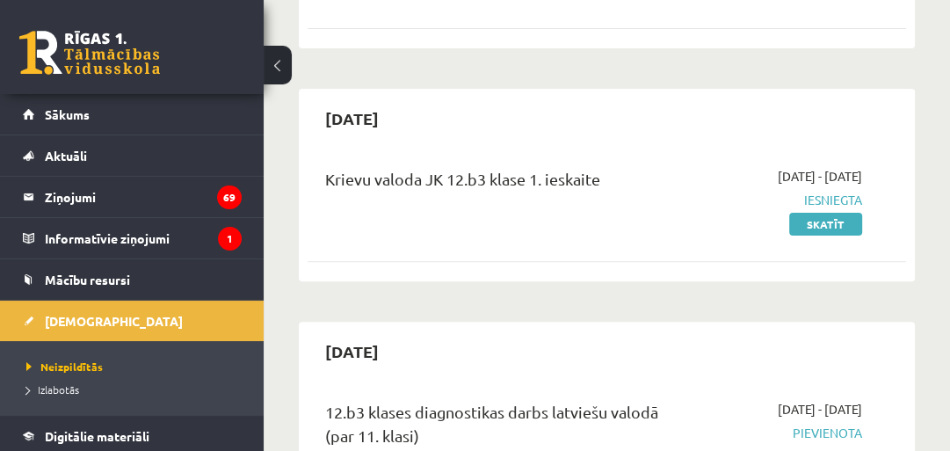
scroll to position [335, 0]
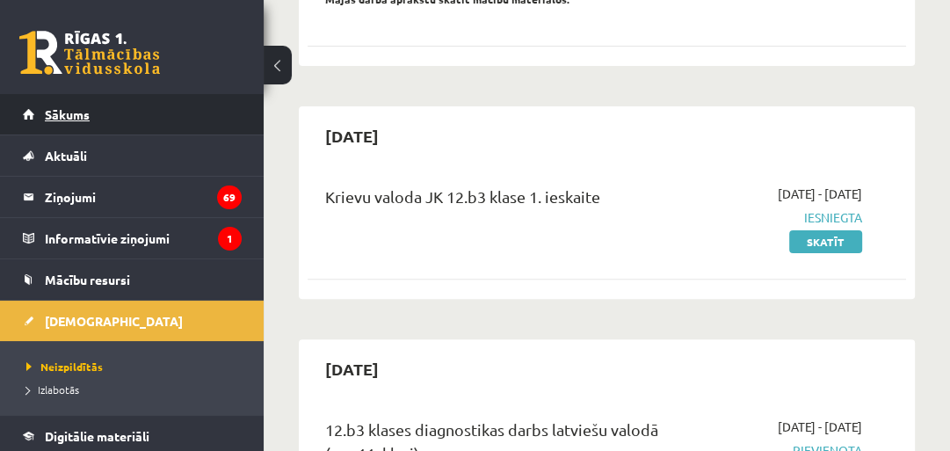
click at [76, 105] on link "Sākums" at bounding box center [132, 114] width 219 height 40
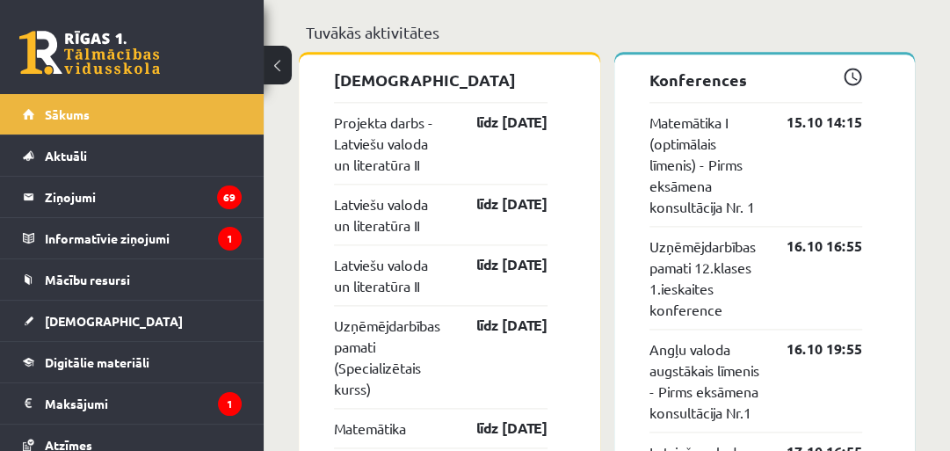
scroll to position [1603, 0]
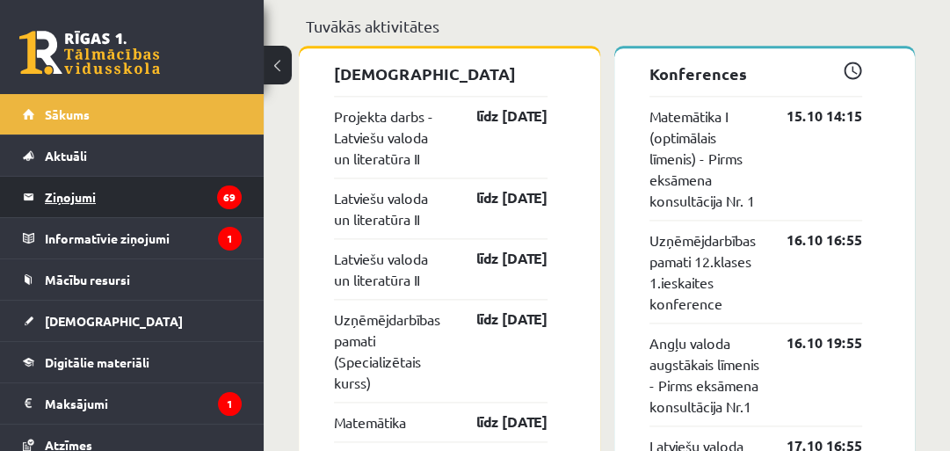
click at [49, 186] on legend "Ziņojumi 69" at bounding box center [143, 197] width 197 height 40
